Goal: Task Accomplishment & Management: Manage account settings

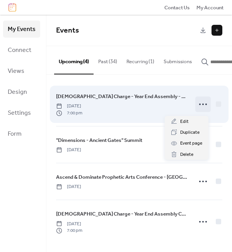
click at [202, 107] on icon at bounding box center [203, 104] width 12 height 12
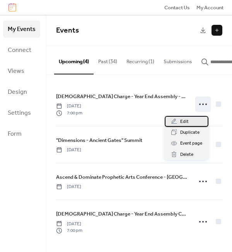
click at [185, 122] on span "Edit" at bounding box center [184, 122] width 9 height 8
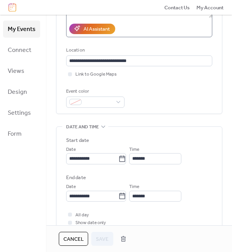
scroll to position [142, 0]
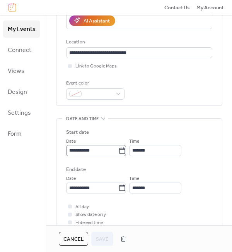
click at [126, 151] on icon at bounding box center [123, 151] width 8 height 8
click at [119, 151] on input "**********" at bounding box center [92, 150] width 52 height 11
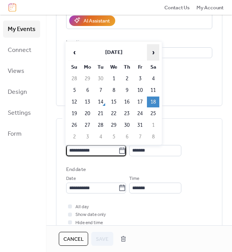
click at [156, 54] on span "›" at bounding box center [154, 52] width 12 height 15
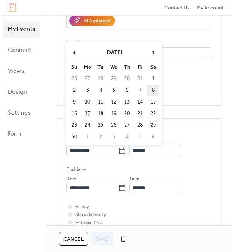
click at [157, 89] on td "8" at bounding box center [153, 90] width 12 height 11
type input "**********"
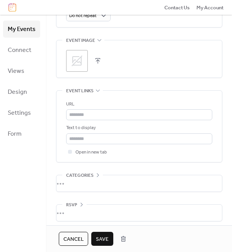
scroll to position [390, 0]
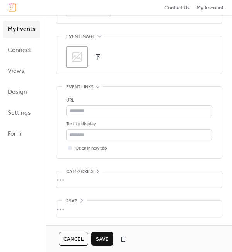
click at [101, 238] on span "Save" at bounding box center [102, 239] width 13 height 8
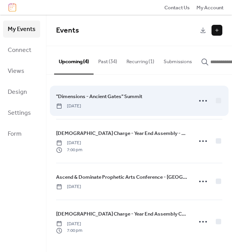
scroll to position [2, 0]
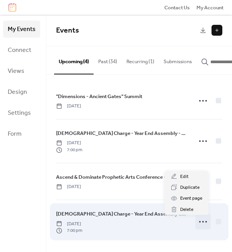
click at [202, 222] on icon at bounding box center [203, 221] width 12 height 12
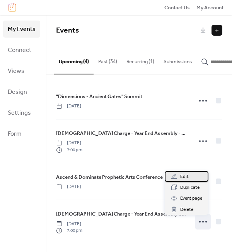
click at [193, 175] on div "Edit" at bounding box center [187, 176] width 44 height 11
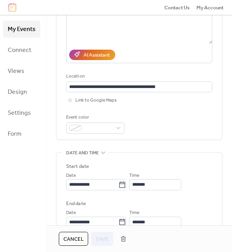
scroll to position [114, 0]
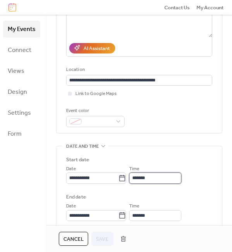
click at [141, 179] on input "*******" at bounding box center [155, 177] width 52 height 11
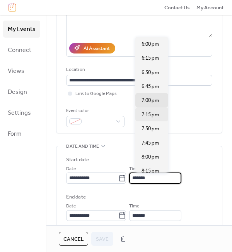
scroll to position [1011, 0]
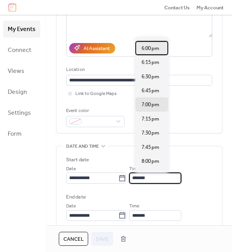
click at [161, 48] on div "6:00 pm" at bounding box center [152, 48] width 33 height 14
type input "*******"
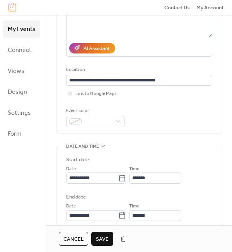
click at [102, 235] on span "Save" at bounding box center [102, 239] width 13 height 8
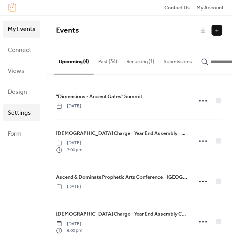
click at [24, 115] on span "Settings" at bounding box center [19, 113] width 23 height 12
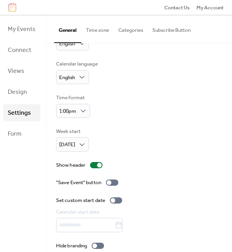
scroll to position [29, 0]
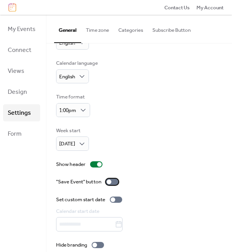
click at [110, 182] on div at bounding box center [109, 181] width 5 height 5
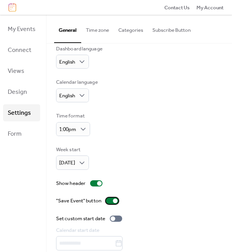
scroll to position [0, 0]
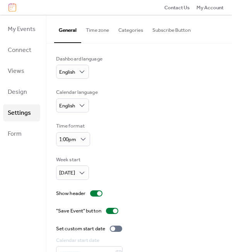
click at [187, 35] on button "Subscribe Button" at bounding box center [172, 28] width 48 height 27
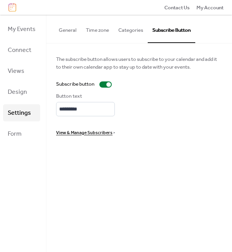
click at [107, 132] on span "View & Manage Subscribers" at bounding box center [84, 133] width 57 height 8
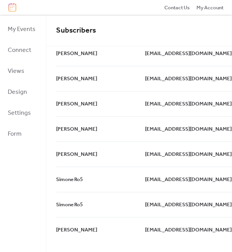
scroll to position [188, 0]
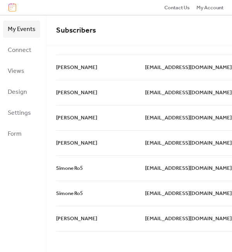
click at [30, 35] on span "My Events" at bounding box center [22, 29] width 28 height 12
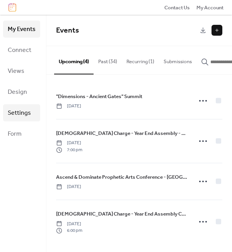
click at [15, 109] on span "Settings" at bounding box center [19, 113] width 23 height 12
